Goal: Task Accomplishment & Management: Use online tool/utility

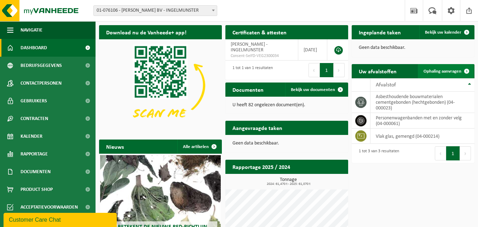
click at [449, 68] on link "Ophaling aanvragen" at bounding box center [446, 71] width 56 height 14
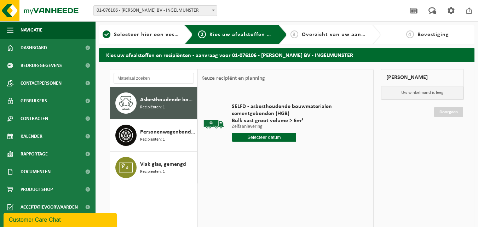
click at [141, 103] on span "Asbesthoudende bouwmaterialen cementgebonden (hechtgebonden)" at bounding box center [167, 99] width 55 height 8
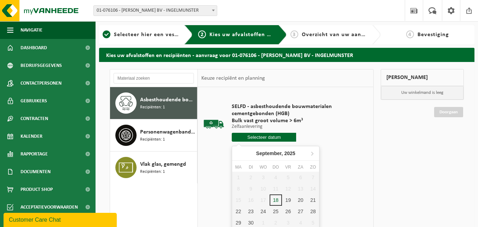
click at [267, 135] on input "text" at bounding box center [264, 137] width 64 height 9
click at [275, 198] on div "18" at bounding box center [275, 199] width 12 height 11
type input "Van [DATE]"
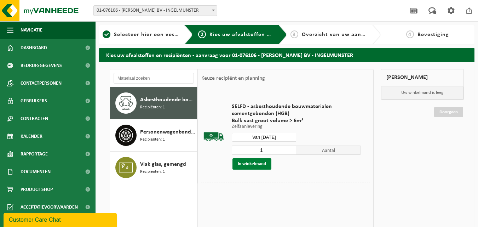
click at [253, 160] on button "In winkelmand" at bounding box center [251, 163] width 39 height 11
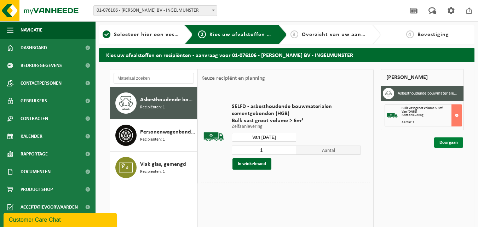
click at [445, 140] on link "Doorgaan" at bounding box center [448, 142] width 29 height 10
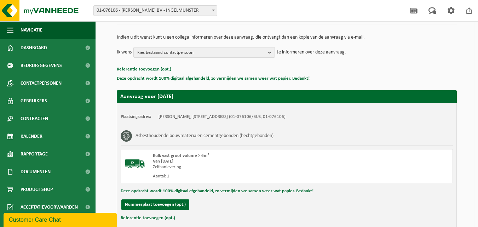
scroll to position [113, 0]
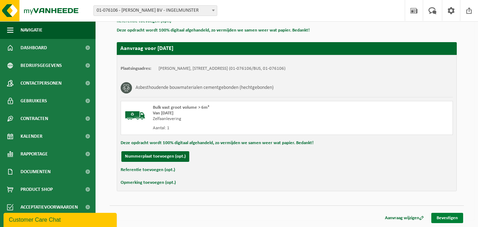
click at [441, 213] on link "Bevestigen" at bounding box center [447, 218] width 32 height 10
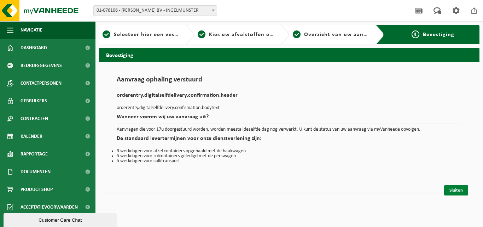
click at [452, 187] on link "Sluiten" at bounding box center [456, 190] width 24 height 10
